Goal: Browse casually: Explore the website without a specific task or goal

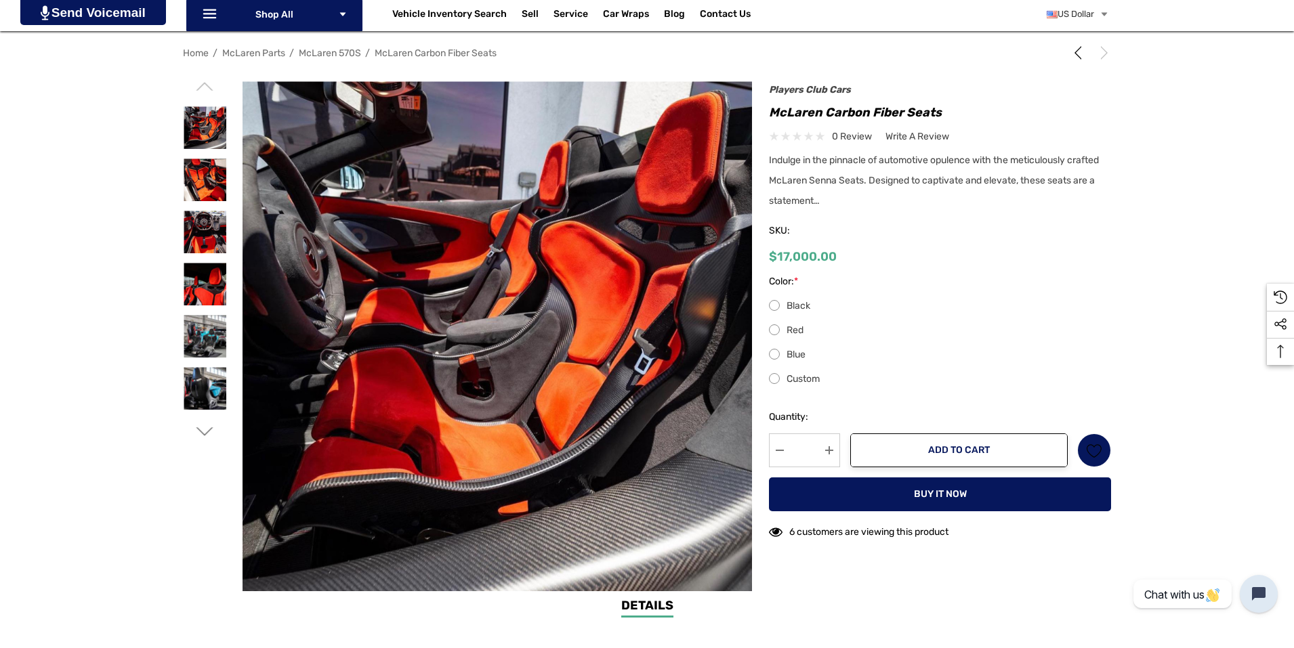
scroll to position [203, 0]
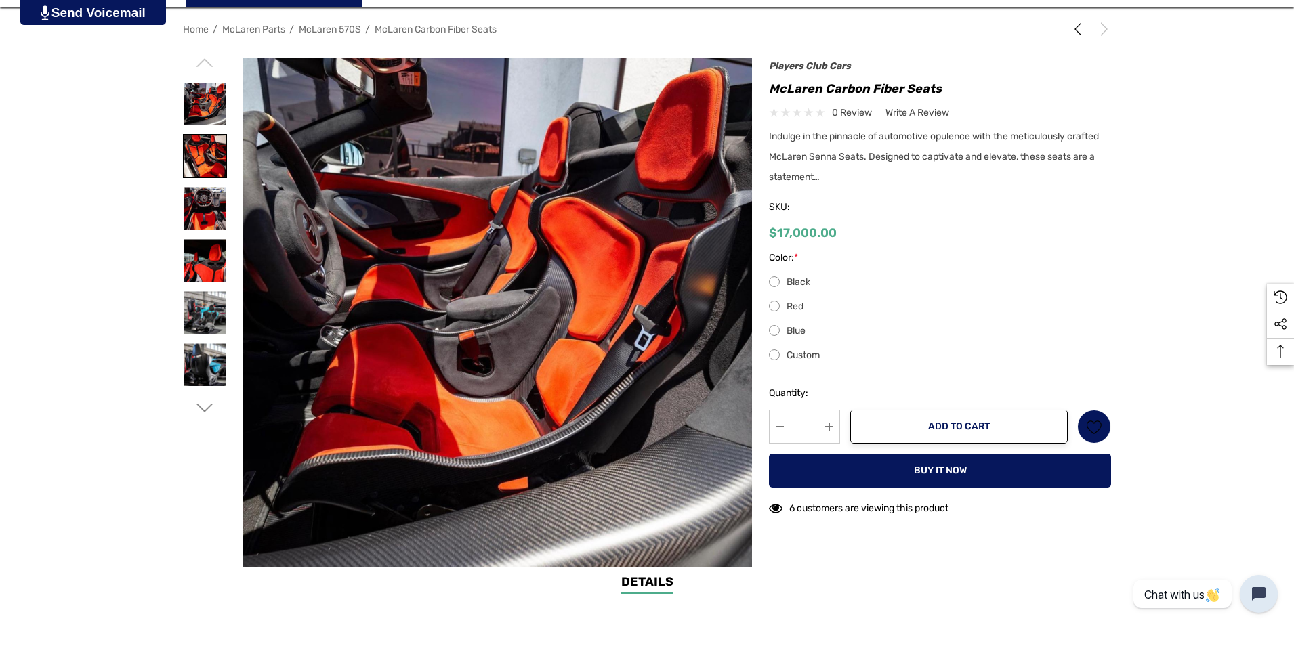
click at [198, 152] on img at bounding box center [205, 156] width 43 height 43
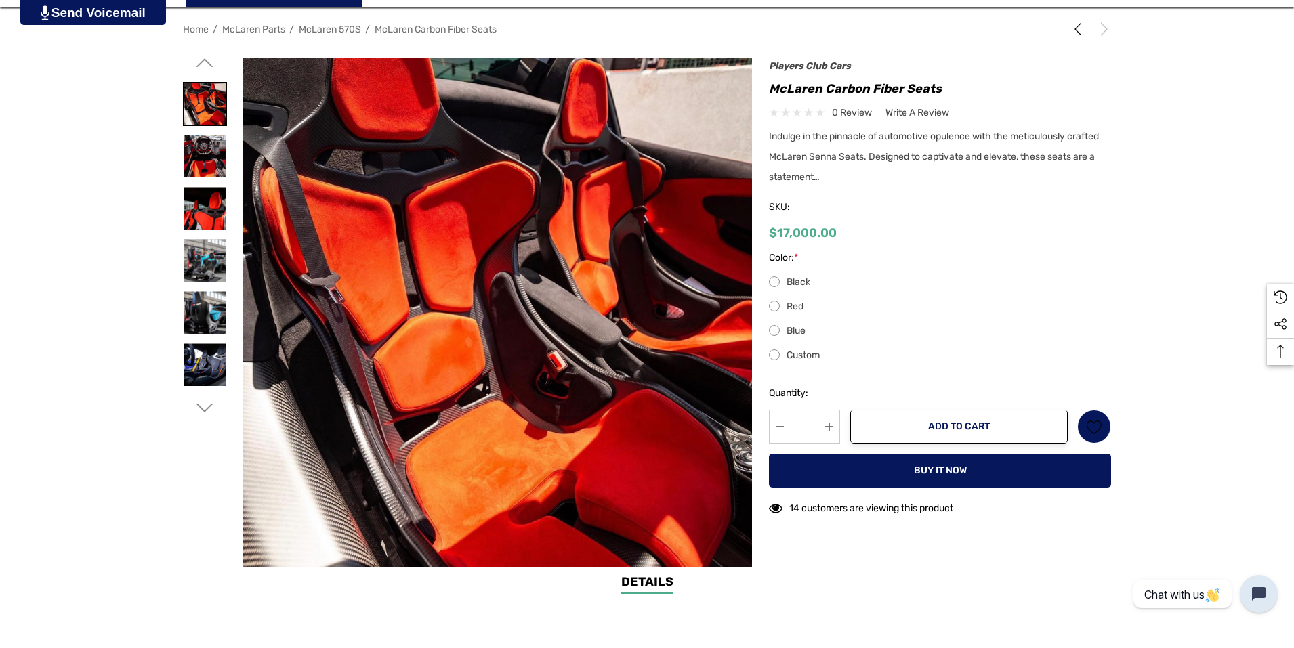
click at [211, 124] on img at bounding box center [205, 104] width 43 height 43
click at [215, 100] on img at bounding box center [205, 104] width 43 height 43
click at [205, 112] on img at bounding box center [205, 104] width 43 height 43
click at [211, 156] on img at bounding box center [205, 156] width 43 height 43
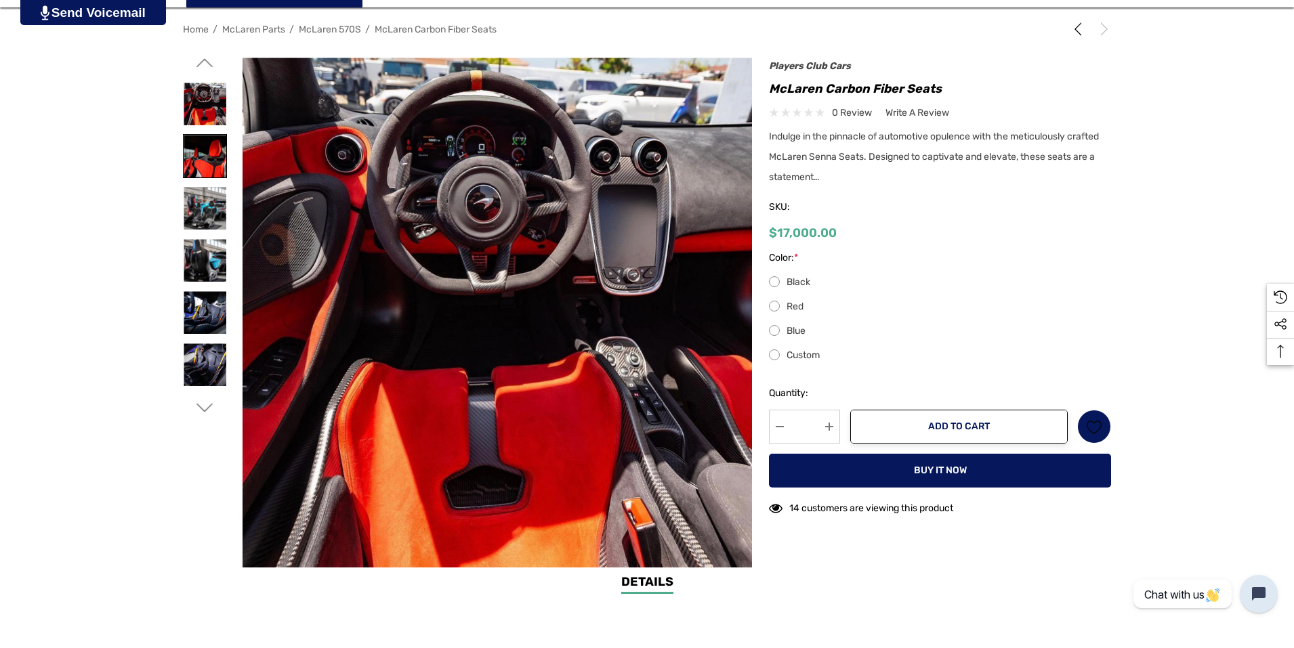
click at [211, 161] on img at bounding box center [205, 156] width 43 height 43
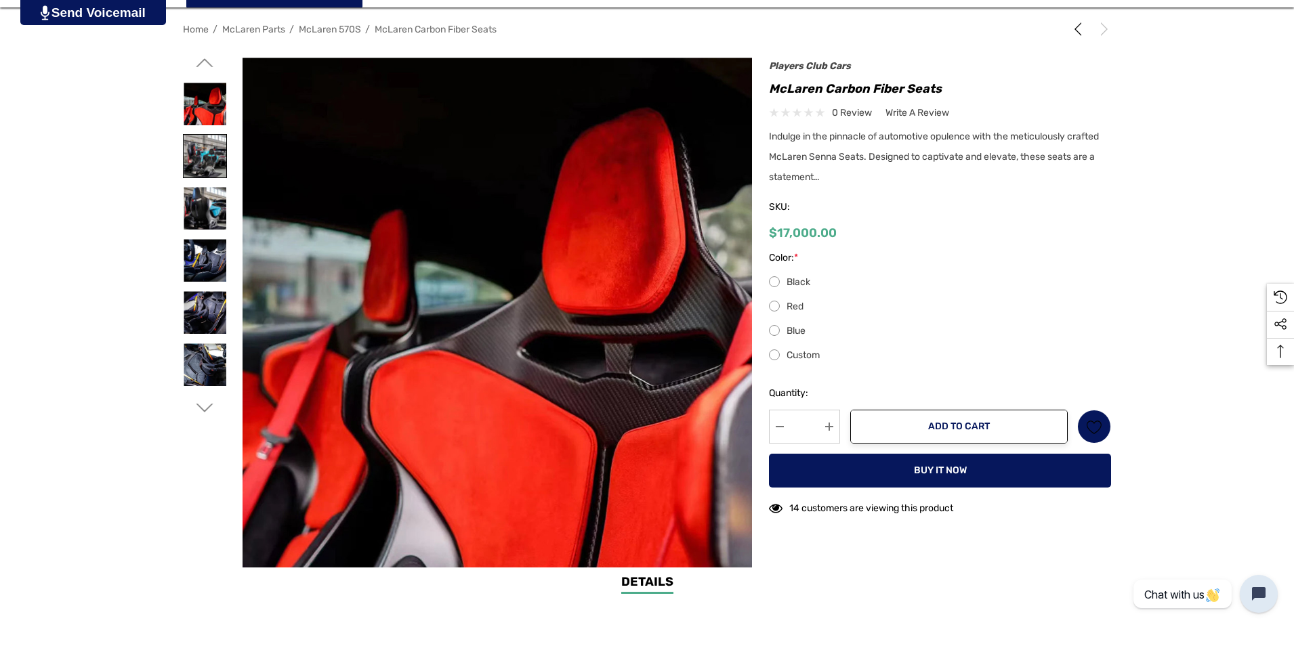
click at [213, 155] on img at bounding box center [205, 156] width 43 height 43
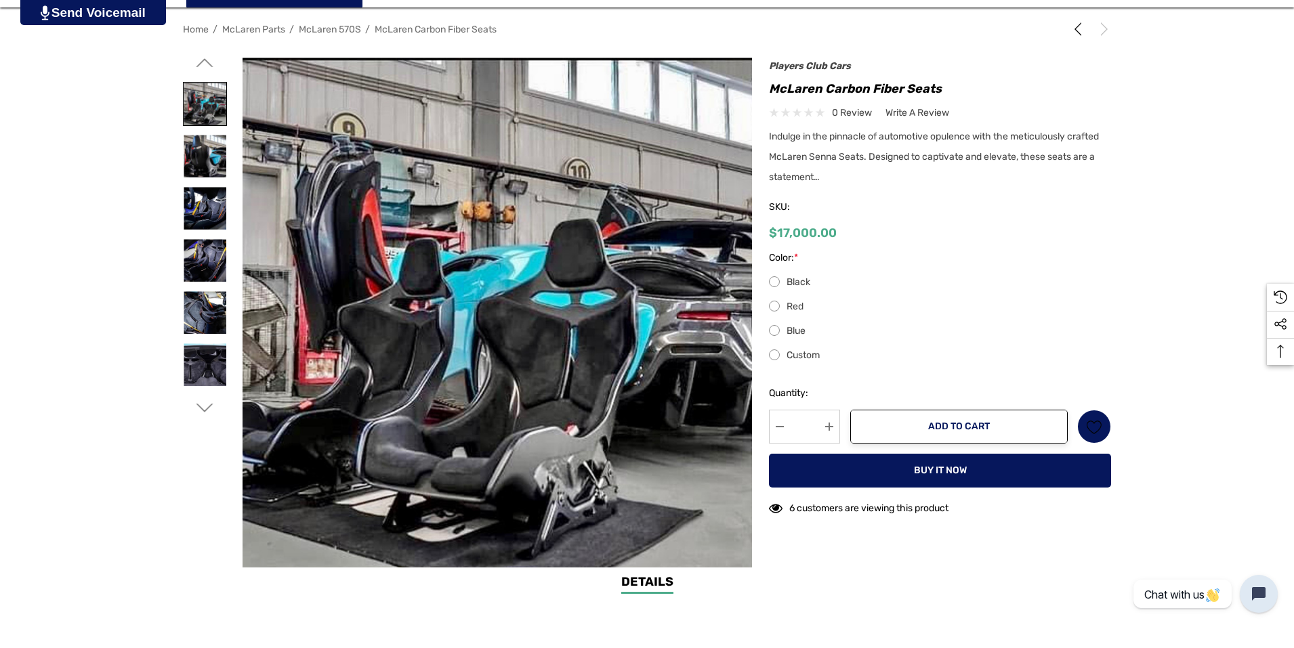
click at [213, 155] on img at bounding box center [205, 156] width 43 height 43
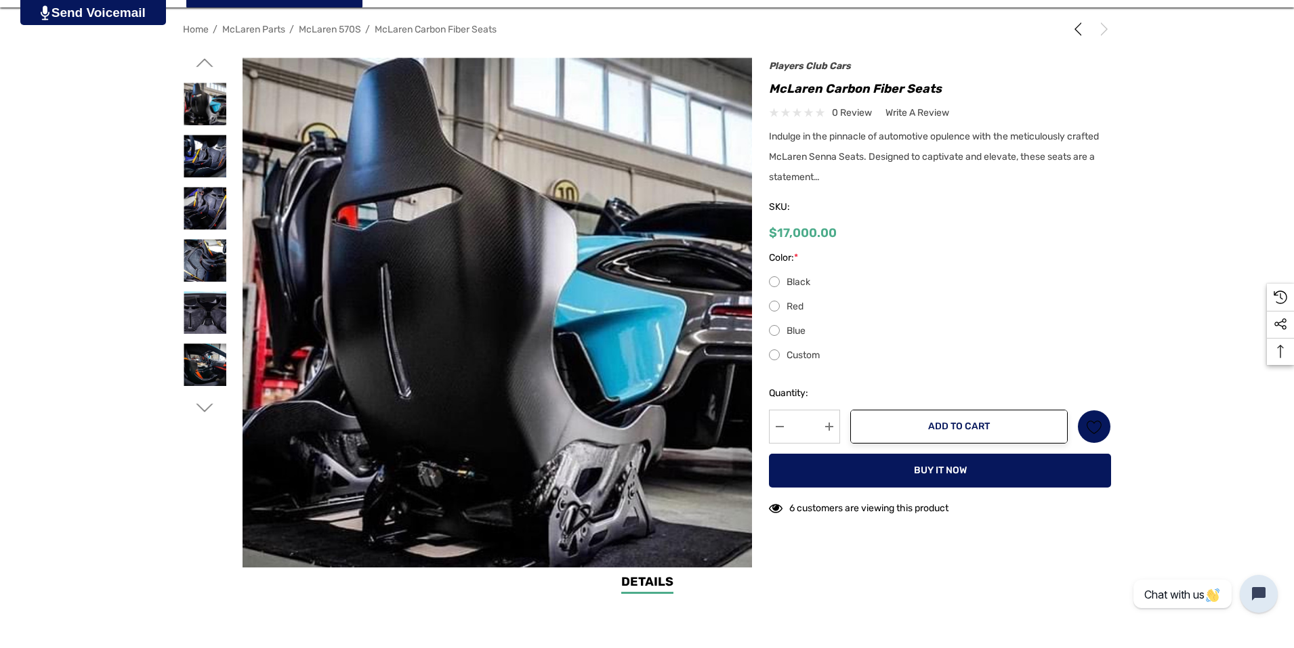
click at [213, 155] on img at bounding box center [205, 156] width 43 height 43
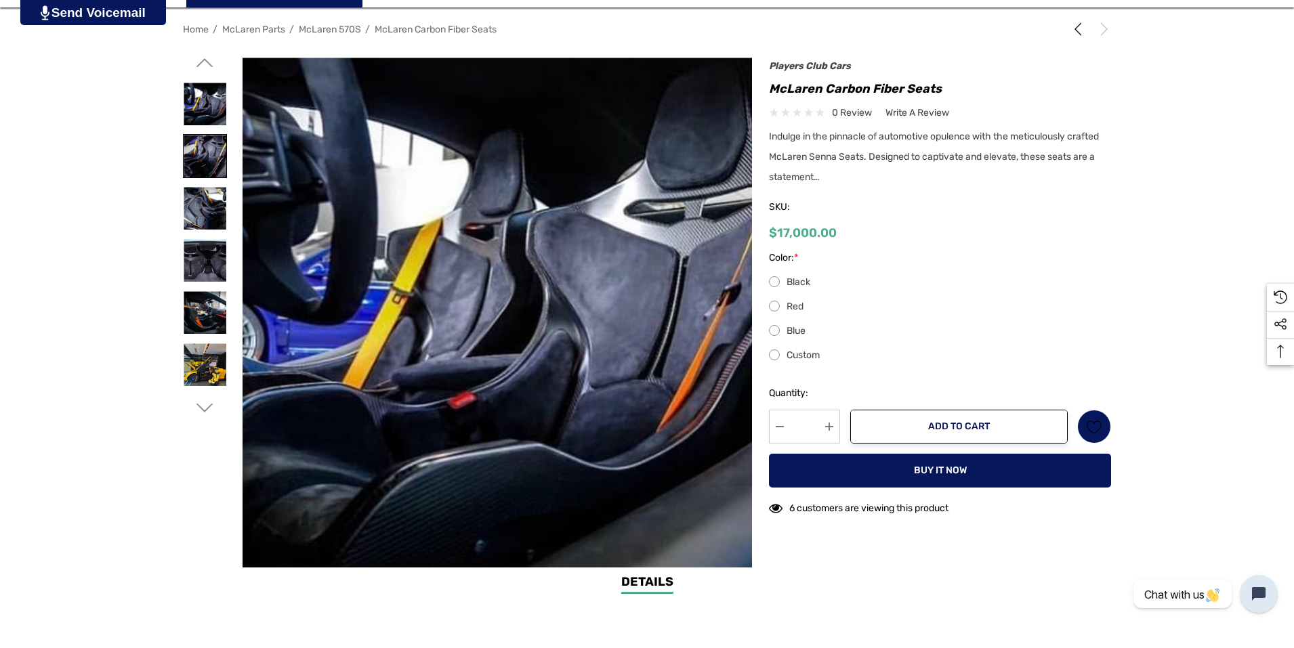
click at [213, 155] on img at bounding box center [205, 156] width 43 height 43
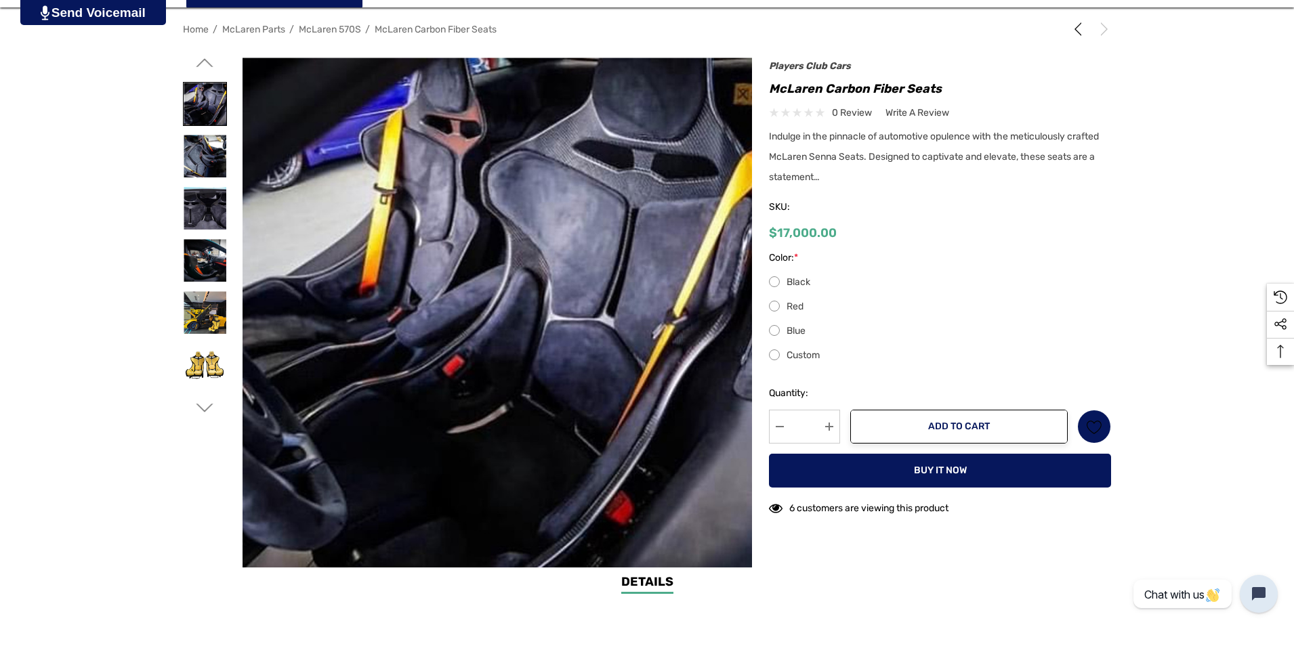
click at [213, 155] on img at bounding box center [205, 156] width 43 height 43
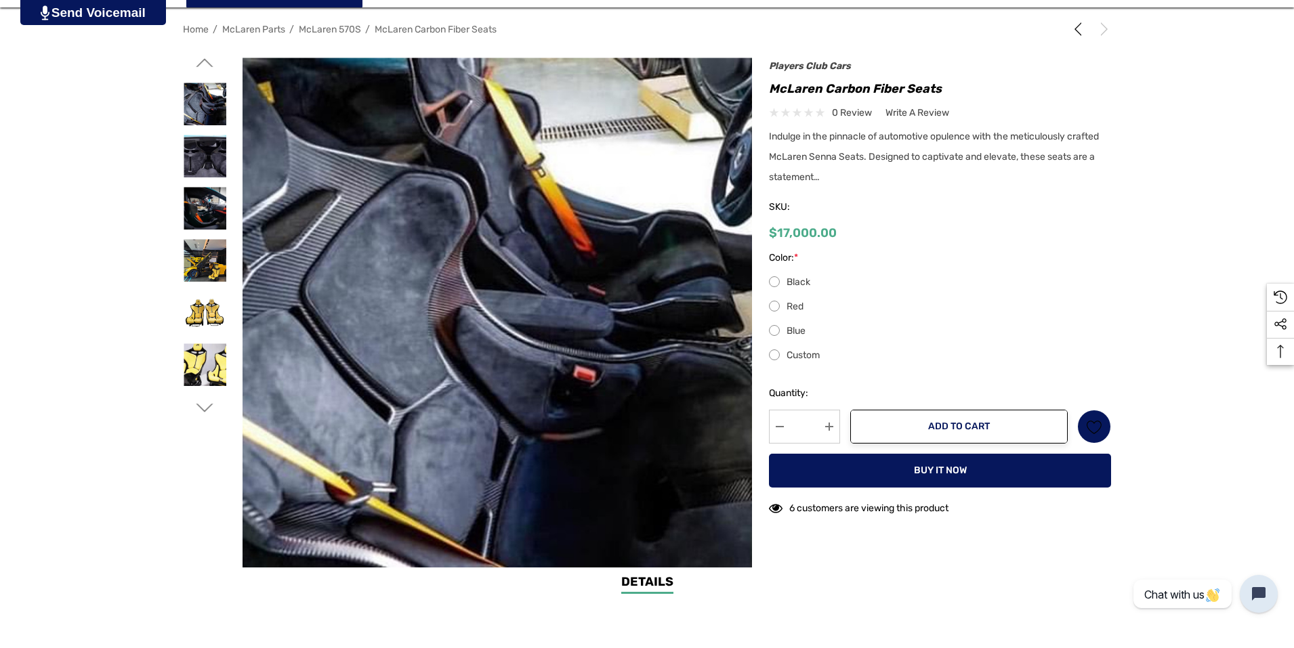
click at [213, 155] on img at bounding box center [205, 156] width 43 height 43
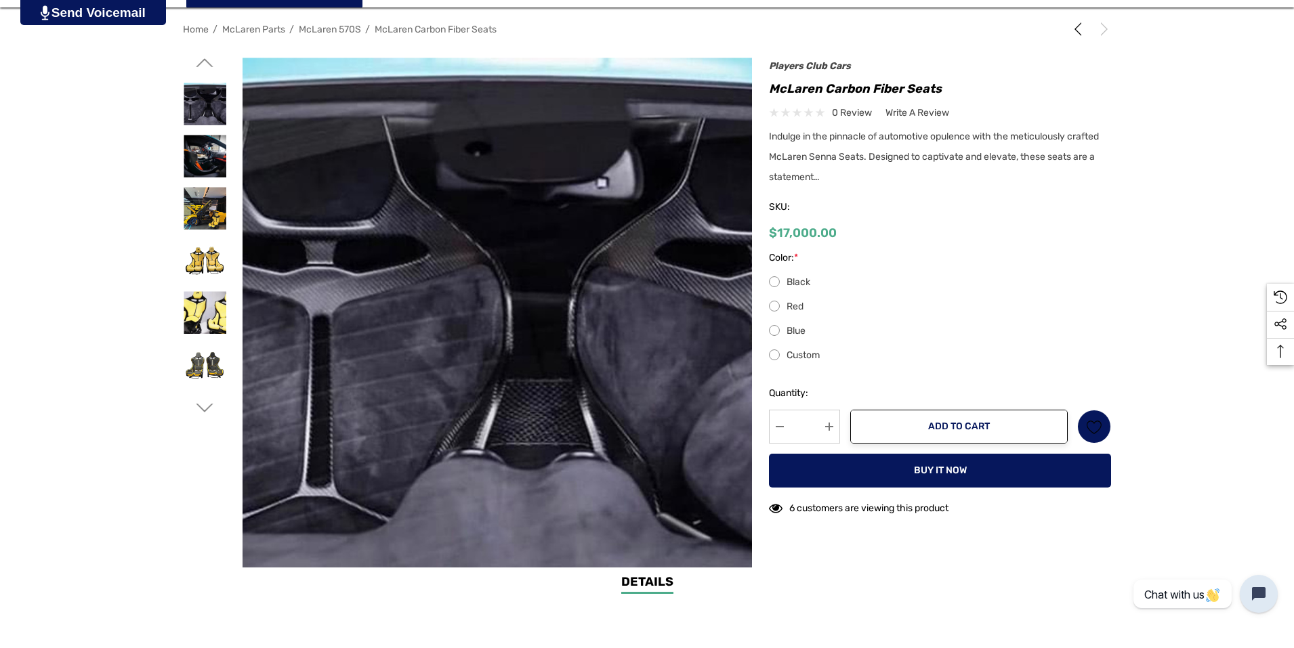
click at [213, 155] on img at bounding box center [205, 156] width 43 height 43
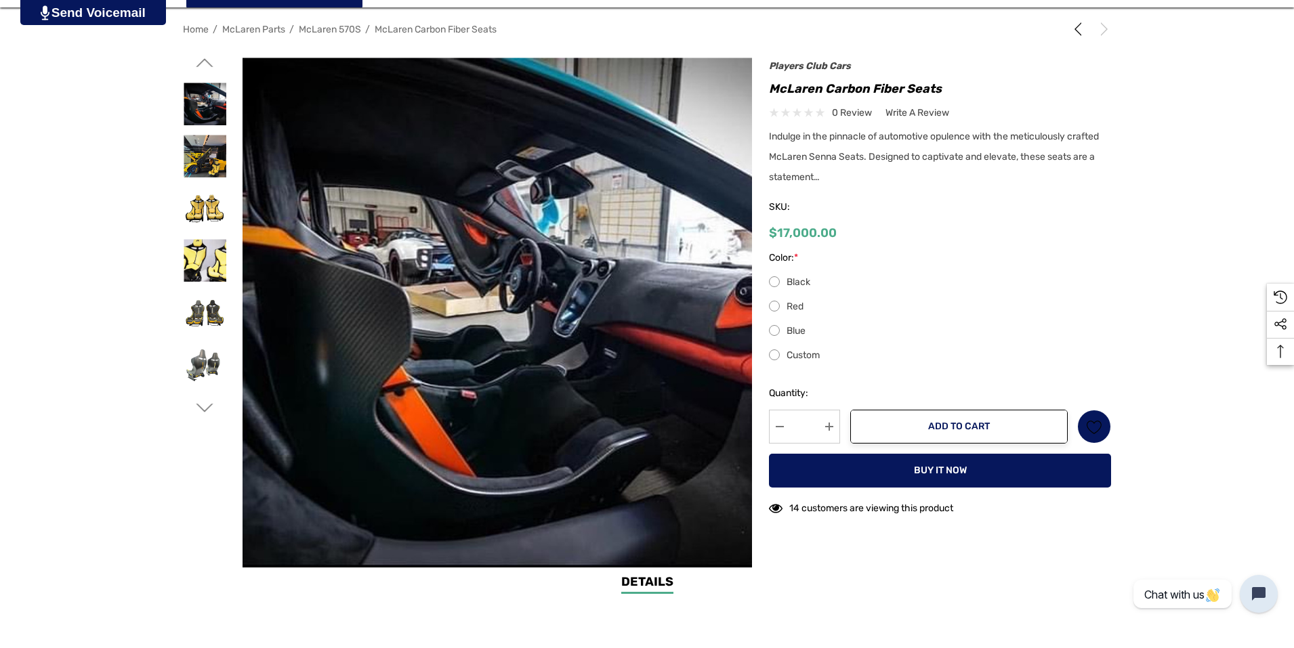
click at [213, 155] on img at bounding box center [205, 156] width 43 height 43
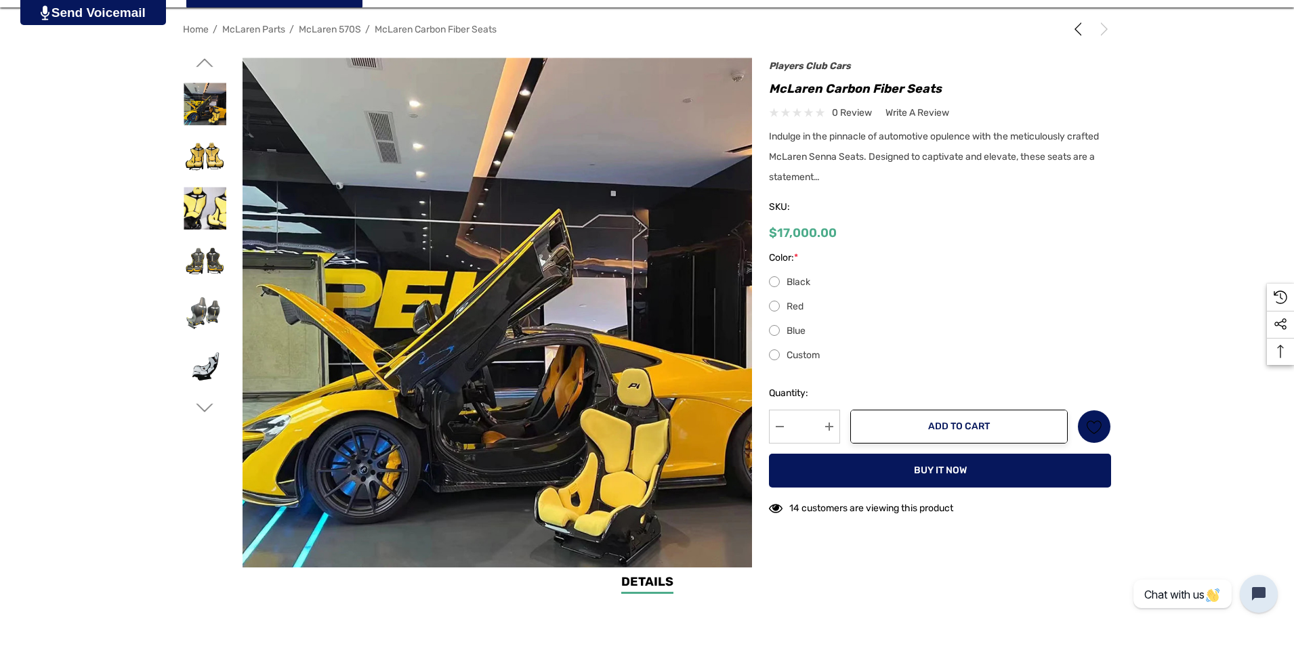
click at [213, 155] on img at bounding box center [205, 156] width 43 height 43
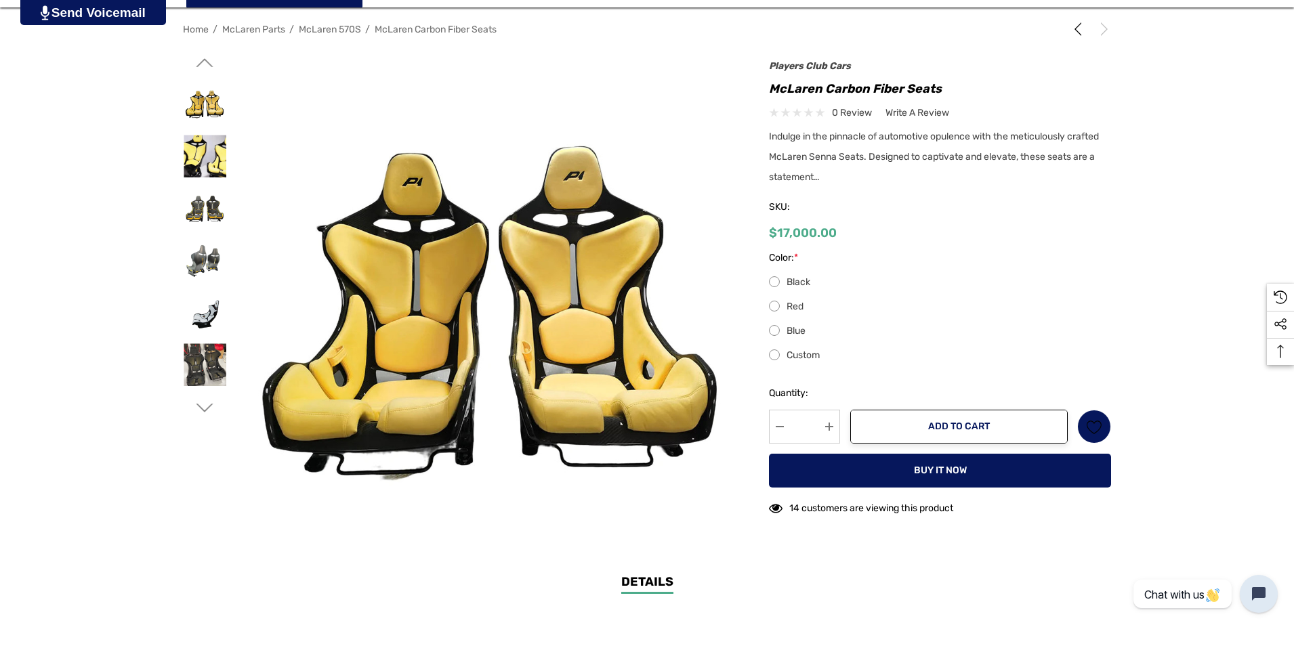
click at [213, 155] on img at bounding box center [205, 156] width 43 height 43
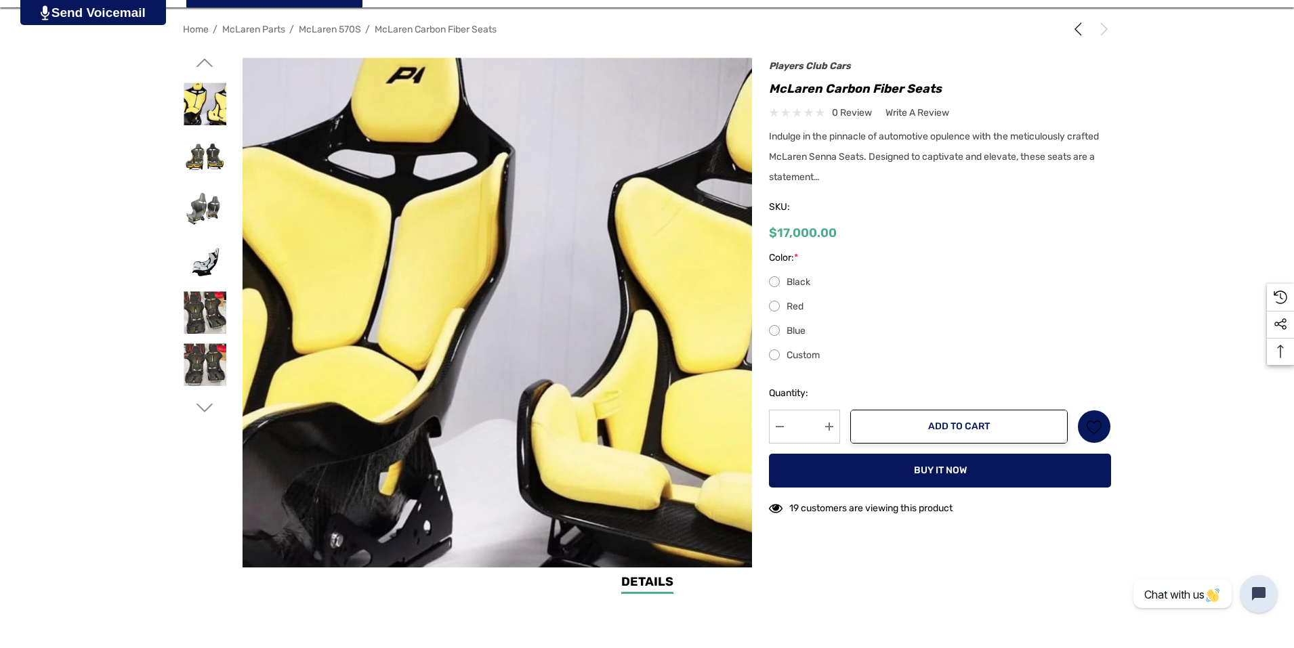
click at [213, 155] on img at bounding box center [205, 156] width 43 height 43
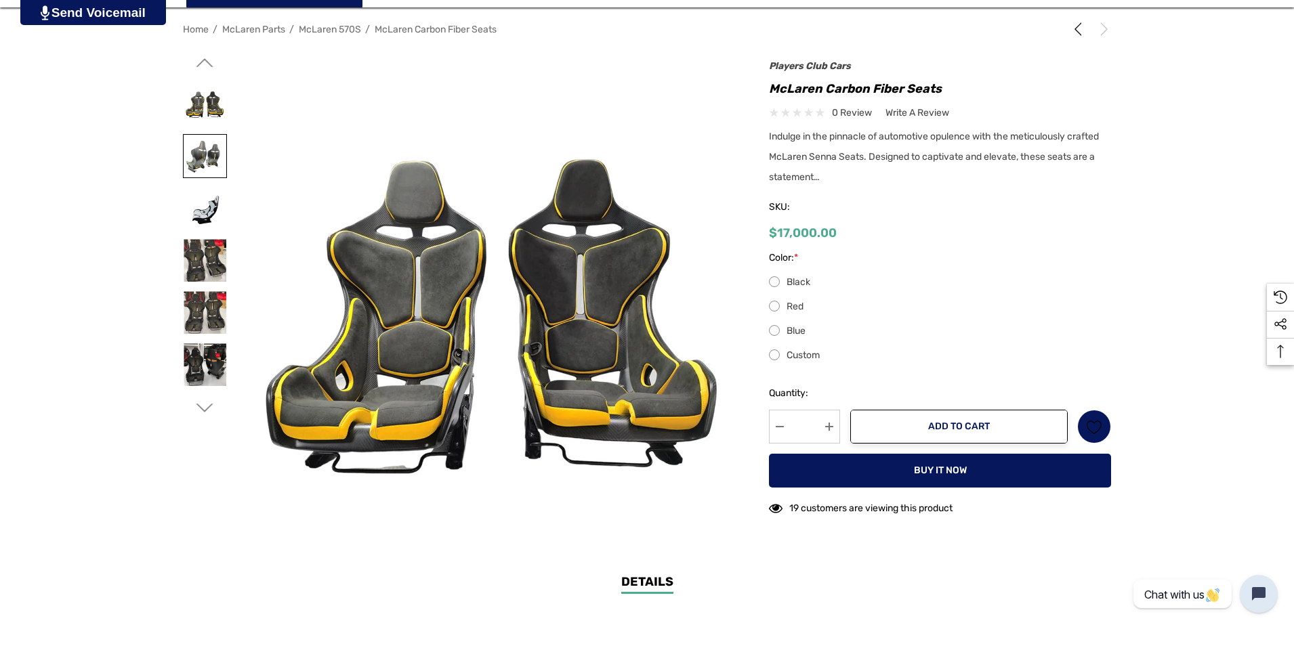
click at [213, 155] on img at bounding box center [205, 156] width 43 height 43
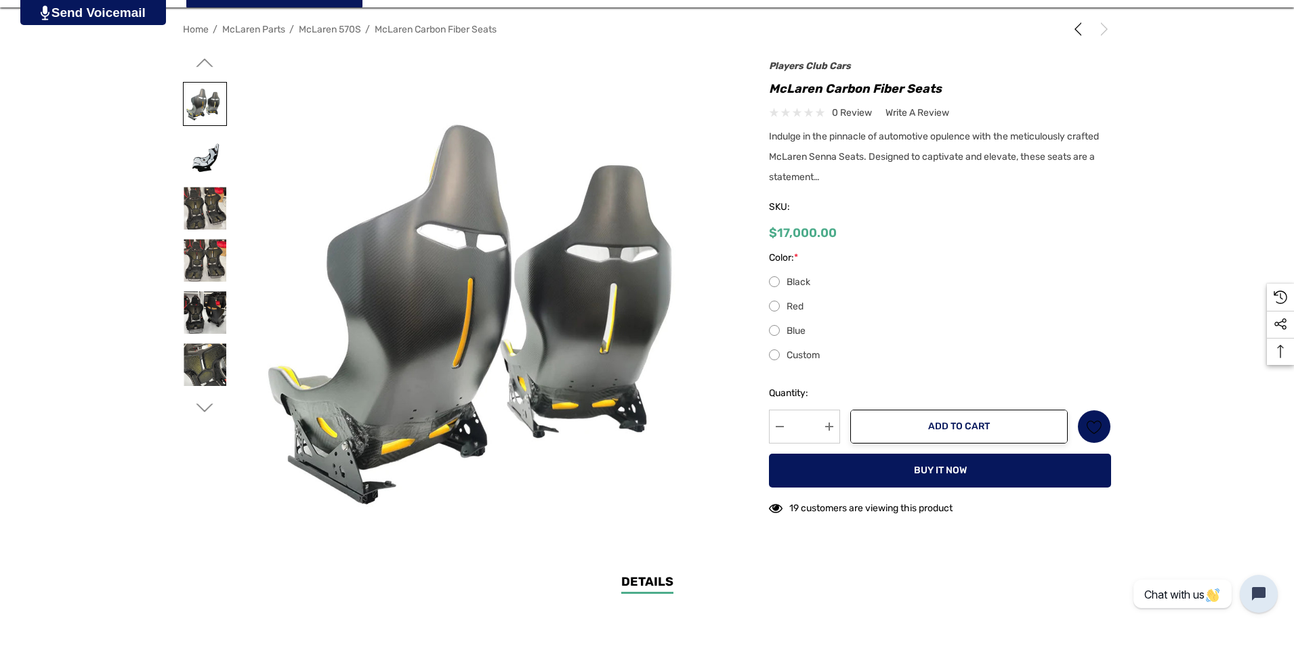
click at [213, 155] on img at bounding box center [205, 156] width 43 height 43
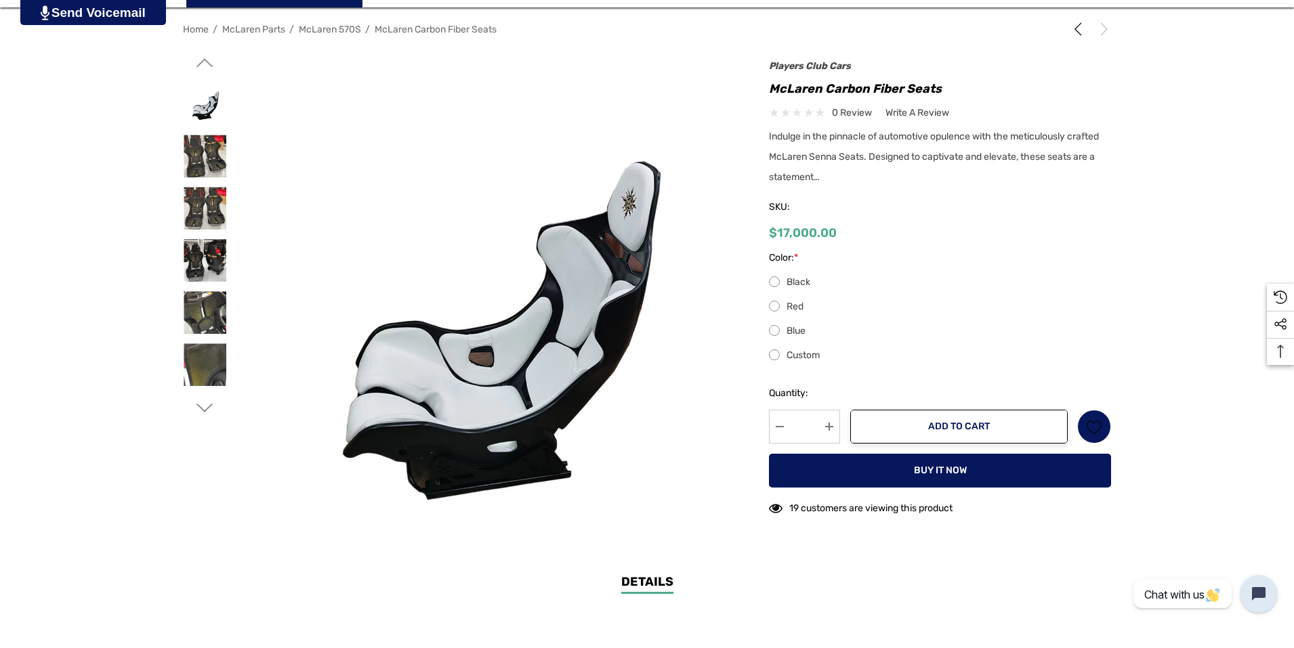
click at [213, 155] on img at bounding box center [205, 156] width 43 height 43
